Goal: Task Accomplishment & Management: Manage account settings

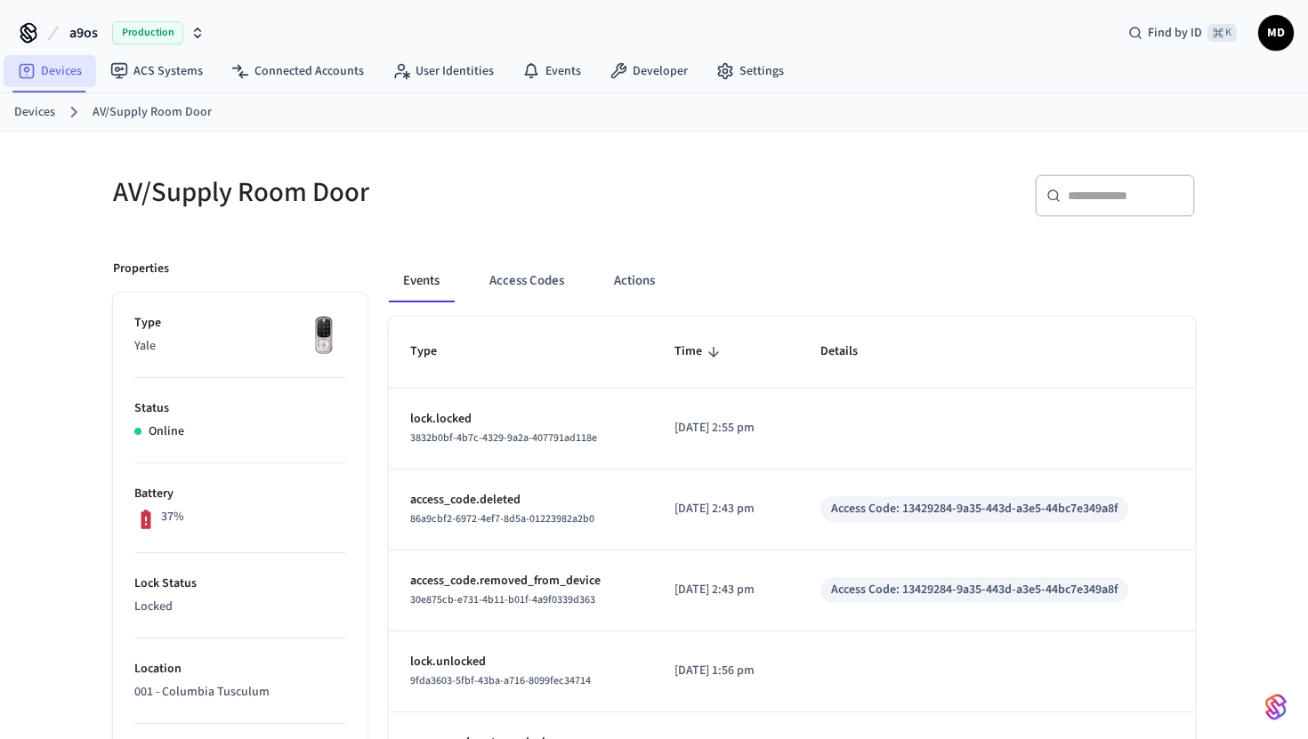
click at [61, 77] on link "Devices" at bounding box center [50, 71] width 93 height 32
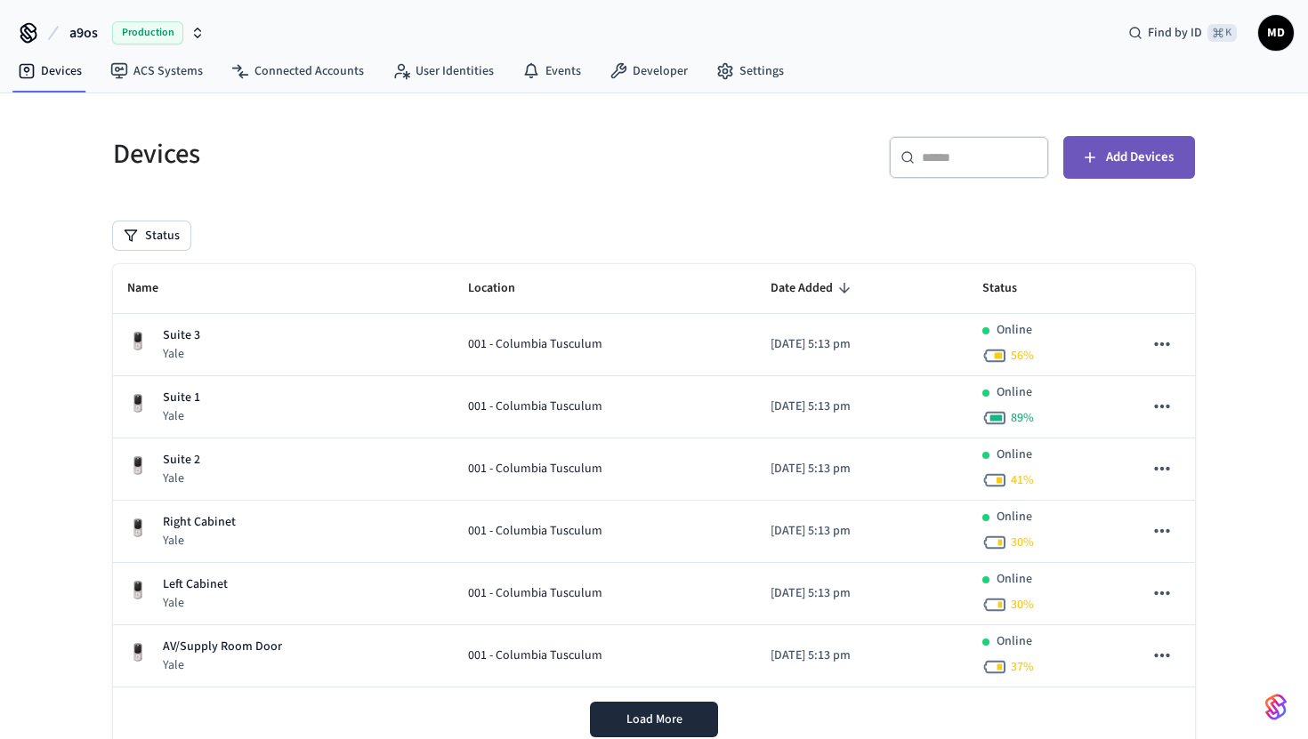
click at [1141, 153] on span "Add Devices" at bounding box center [1140, 157] width 68 height 23
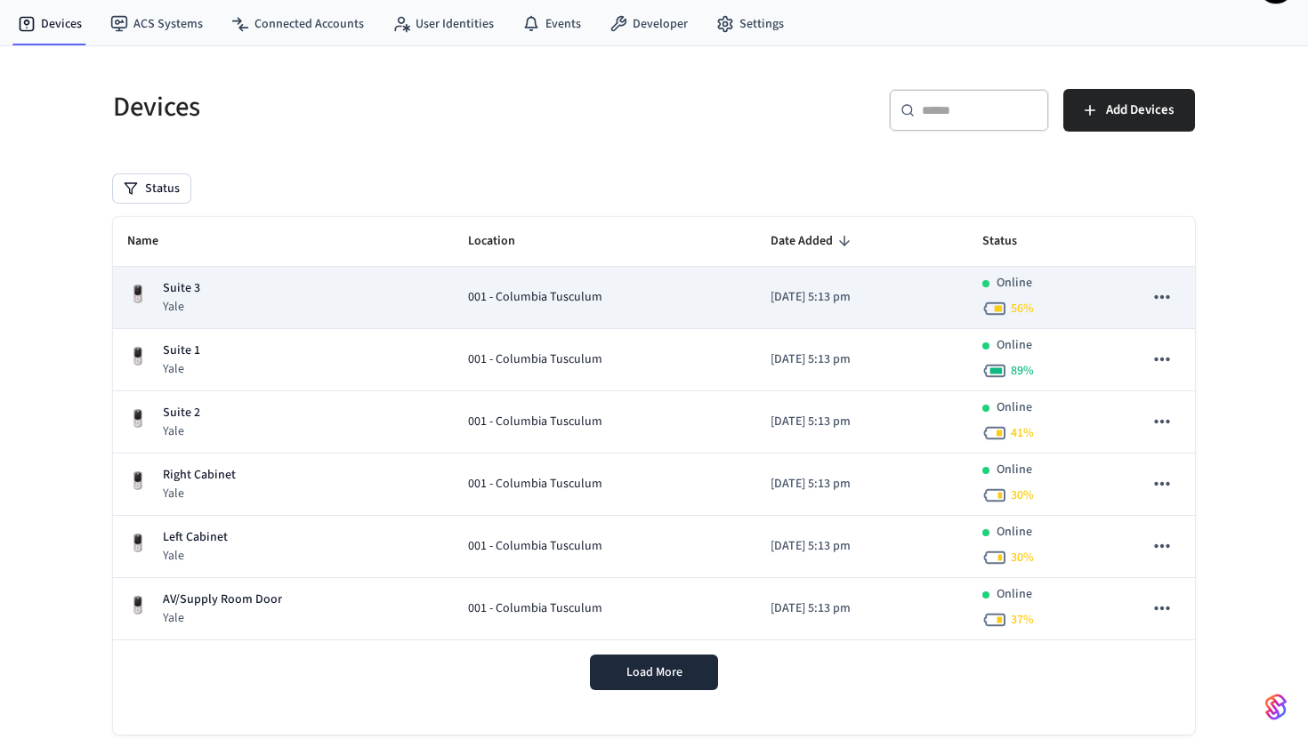
scroll to position [89, 0]
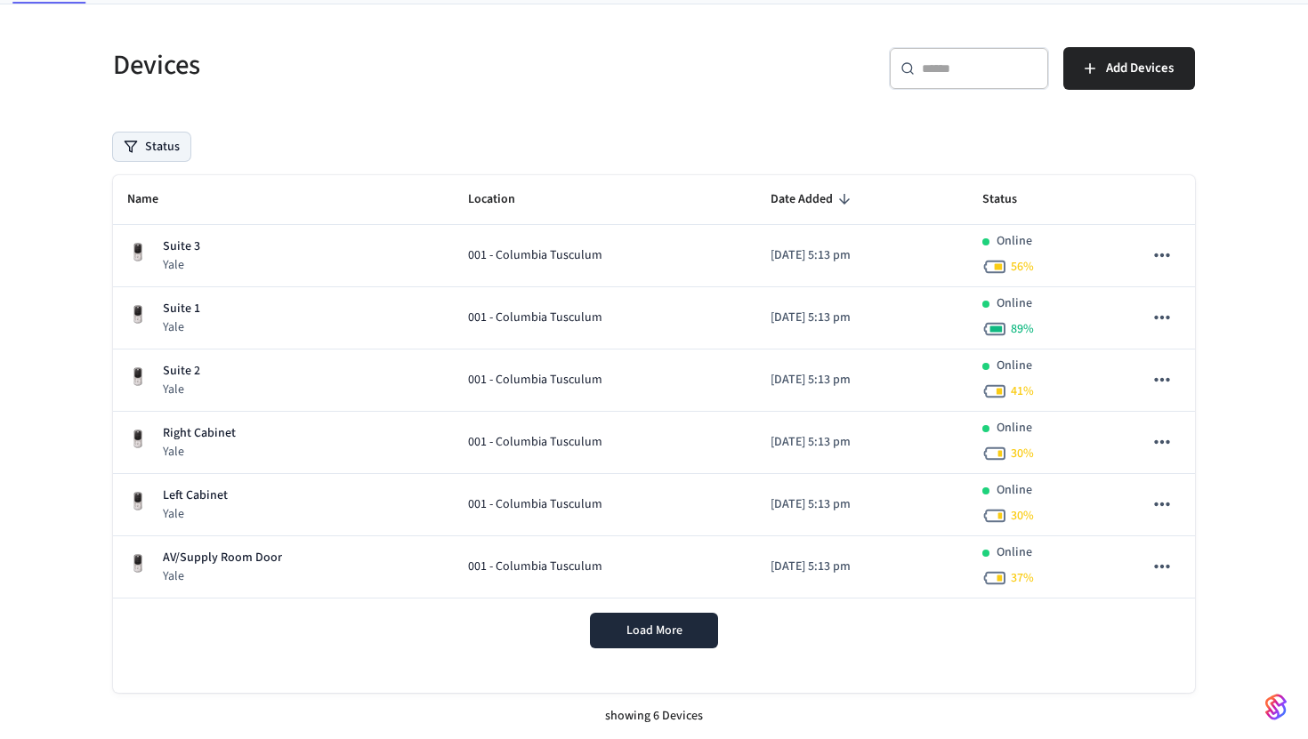
click at [174, 145] on button "Status" at bounding box center [151, 147] width 77 height 28
click at [285, 93] on div "Devices" at bounding box center [368, 65] width 552 height 78
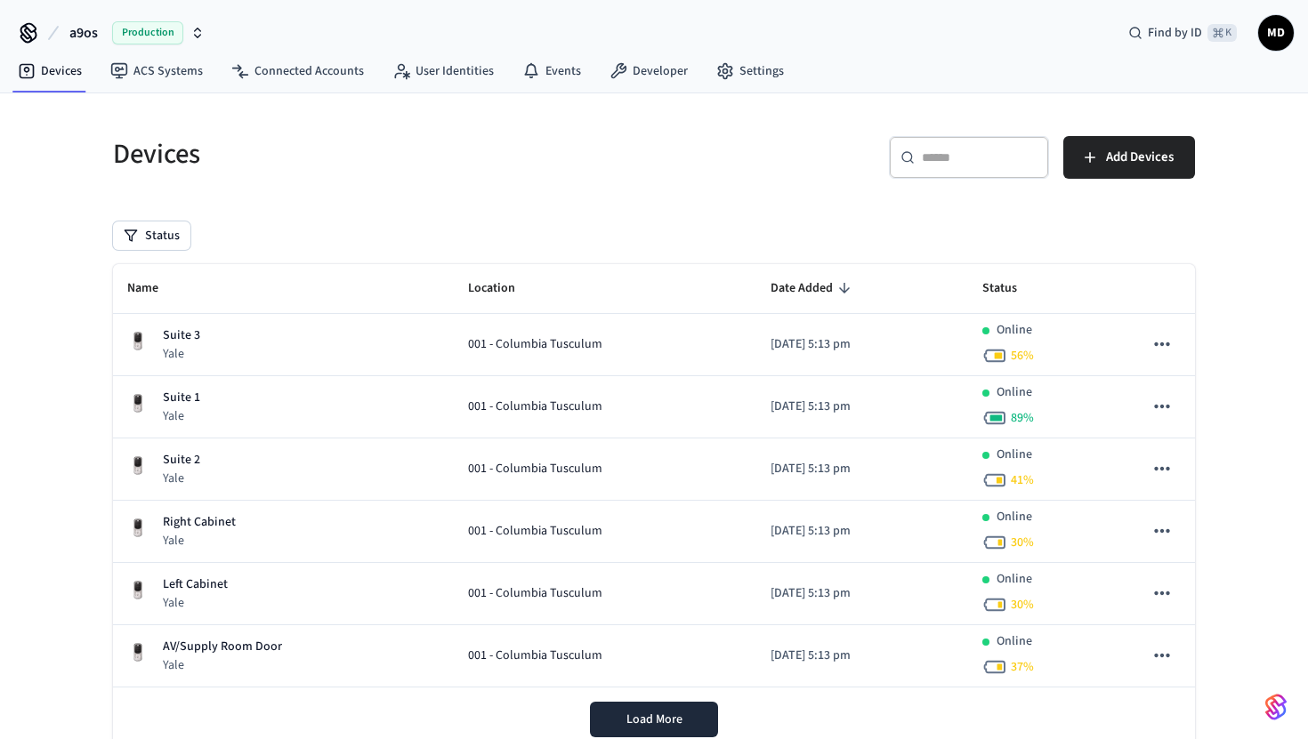
click at [159, 29] on span "Production" at bounding box center [147, 32] width 71 height 23
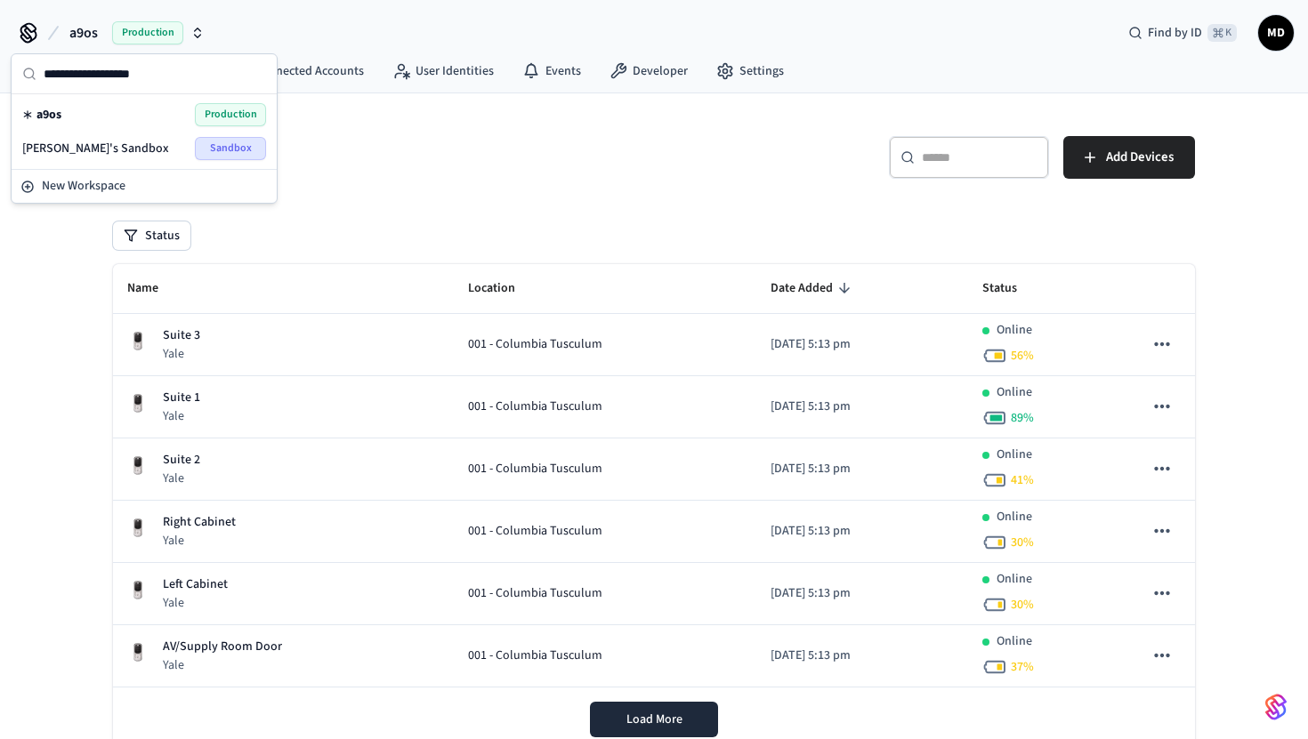
click at [170, 142] on div "[PERSON_NAME]'s Sandbox Sandbox" at bounding box center [144, 148] width 244 height 23
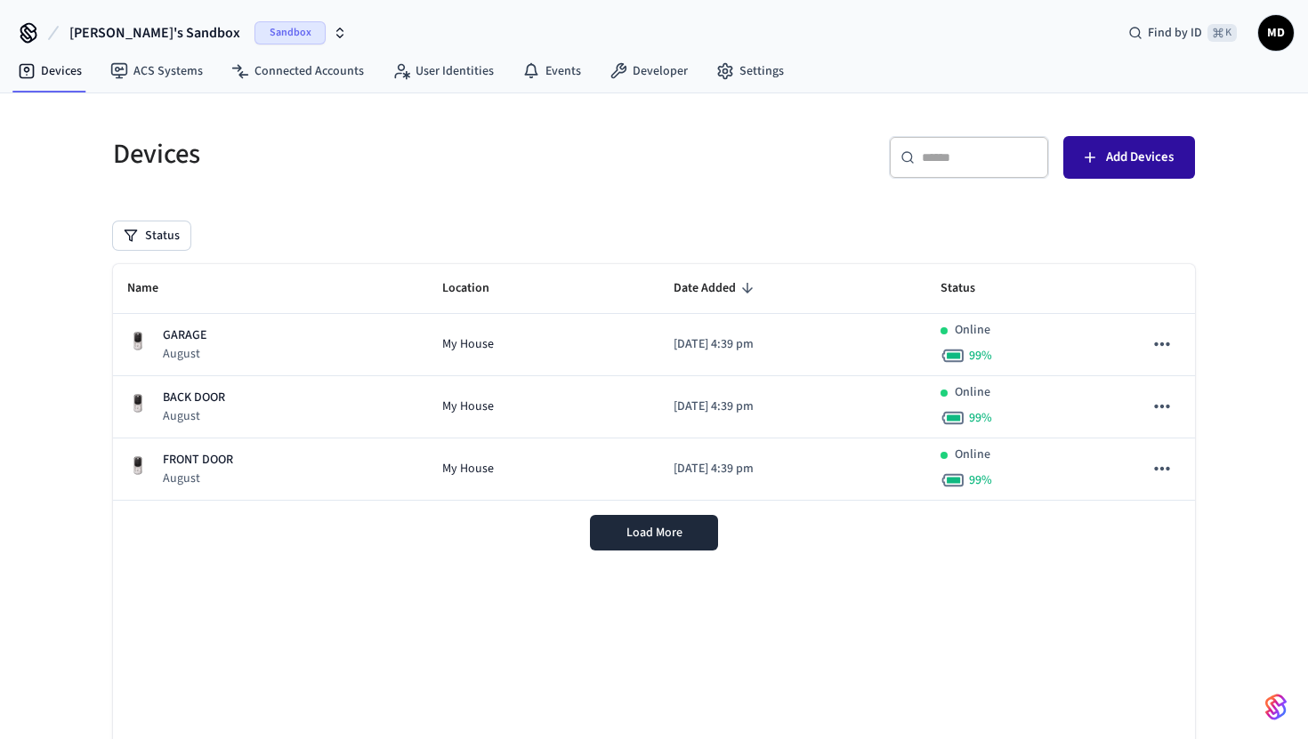
click at [1143, 166] on span "Add Devices" at bounding box center [1140, 157] width 68 height 23
click at [1151, 138] on button "Add Devices" at bounding box center [1129, 157] width 132 height 43
